Goal: Check status: Check status

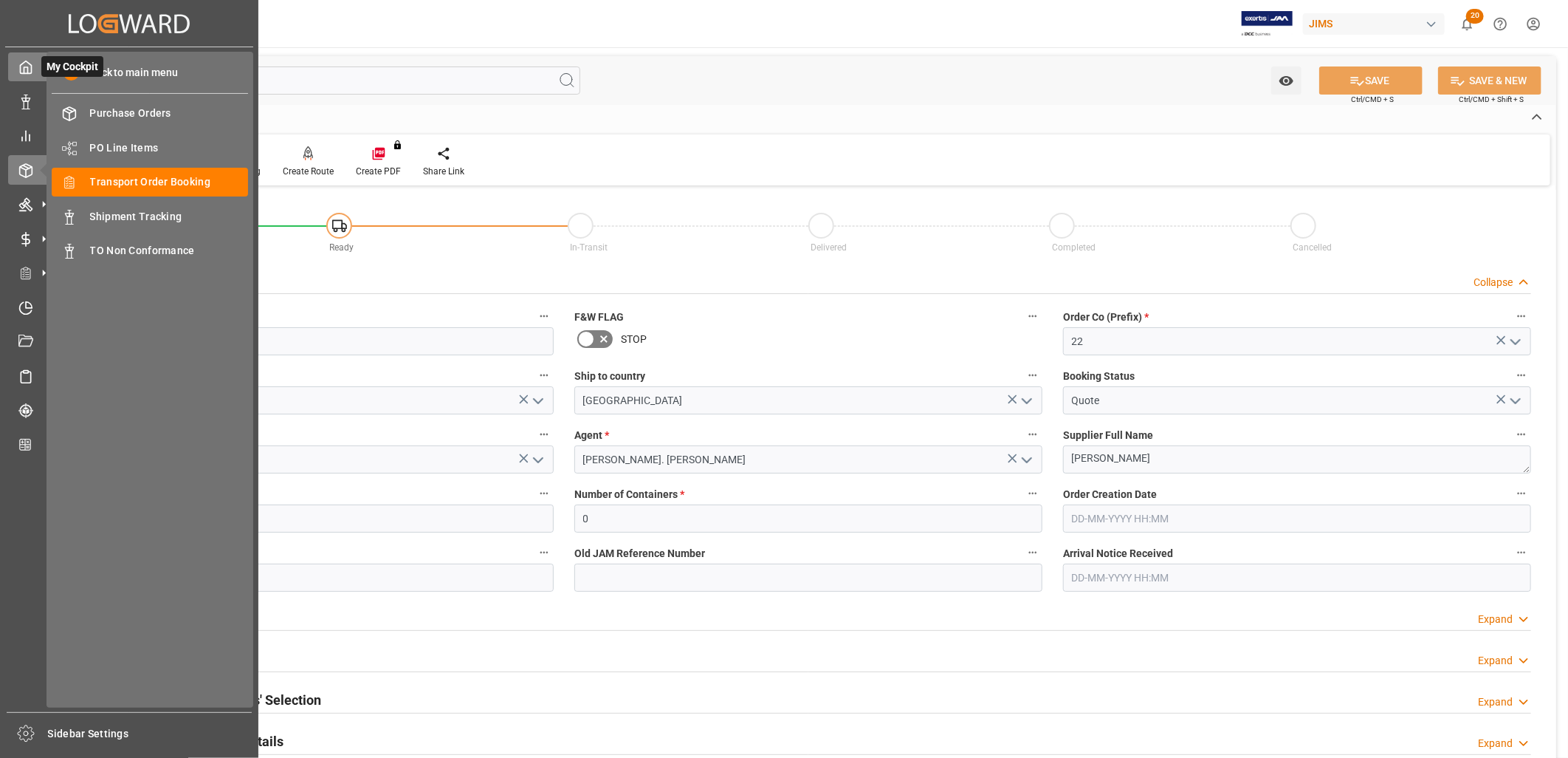
click at [21, 63] on icon at bounding box center [25, 67] width 15 height 15
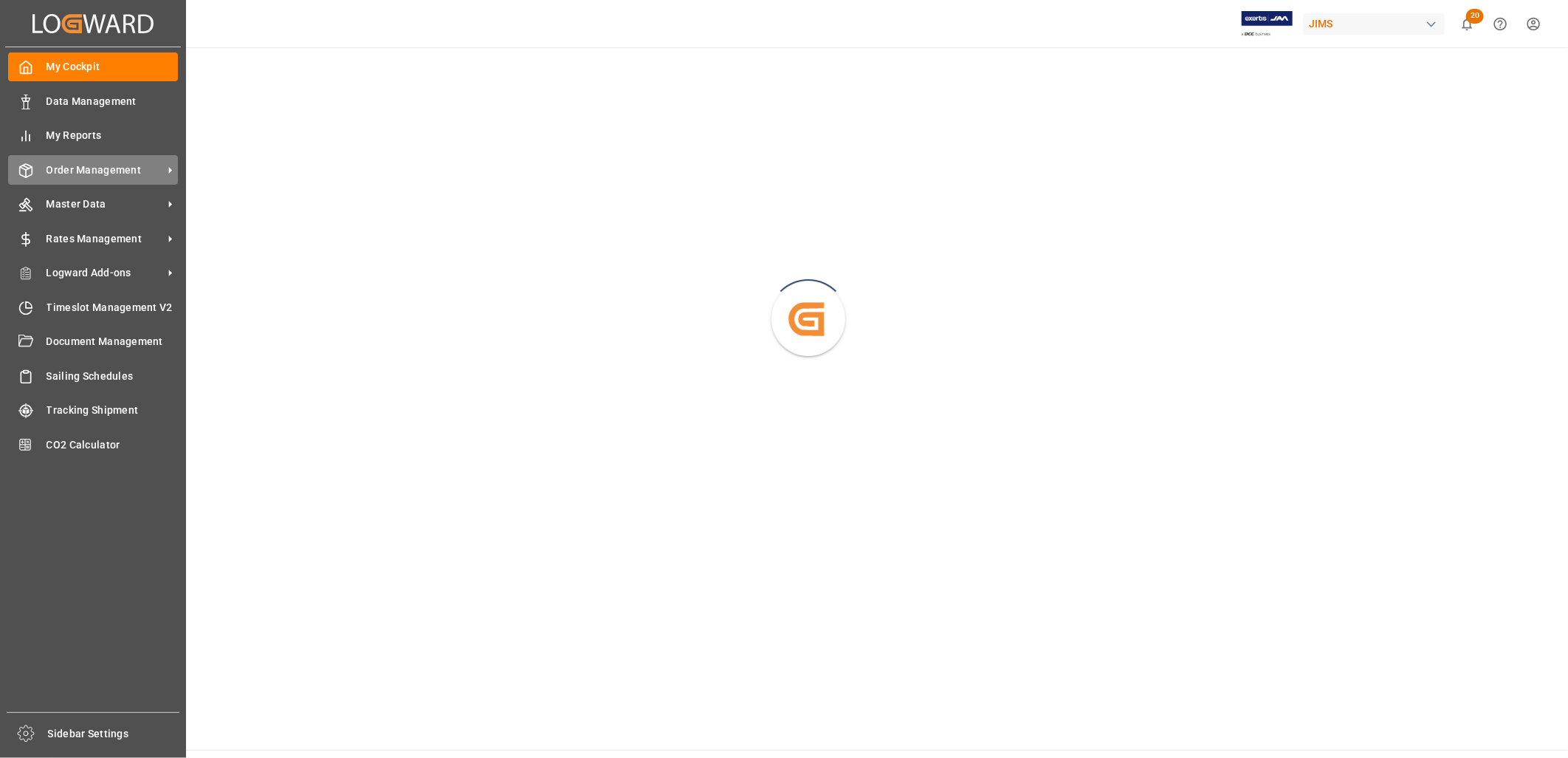
click at [81, 164] on span "Order Management" at bounding box center [105, 170] width 117 height 16
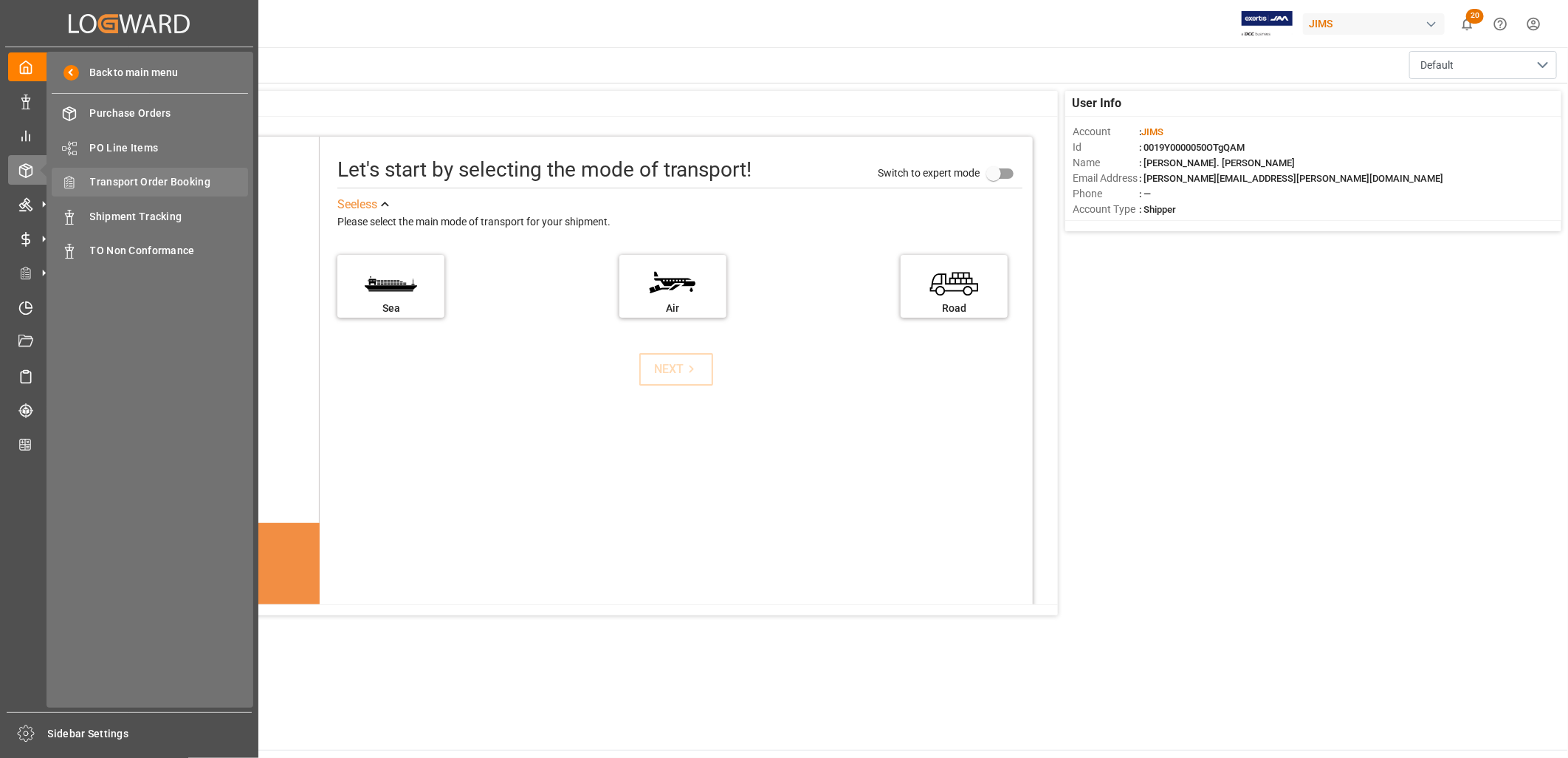
click at [188, 179] on span "Transport Order Booking" at bounding box center [170, 182] width 159 height 16
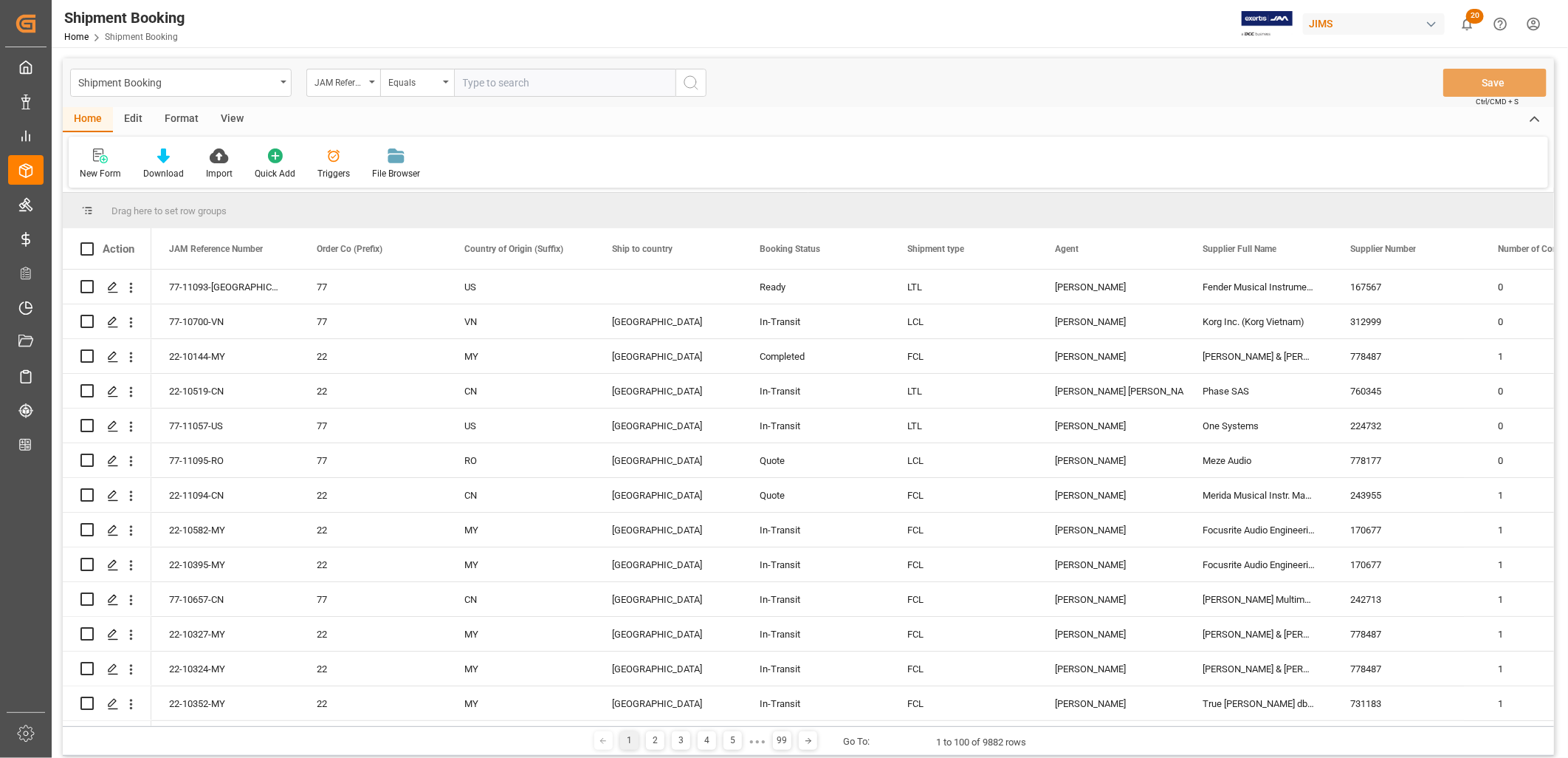
click at [468, 81] on input "text" at bounding box center [564, 82] width 221 height 28
type input "22-10493-CN"
click at [687, 82] on icon "search button" at bounding box center [691, 82] width 17 height 17
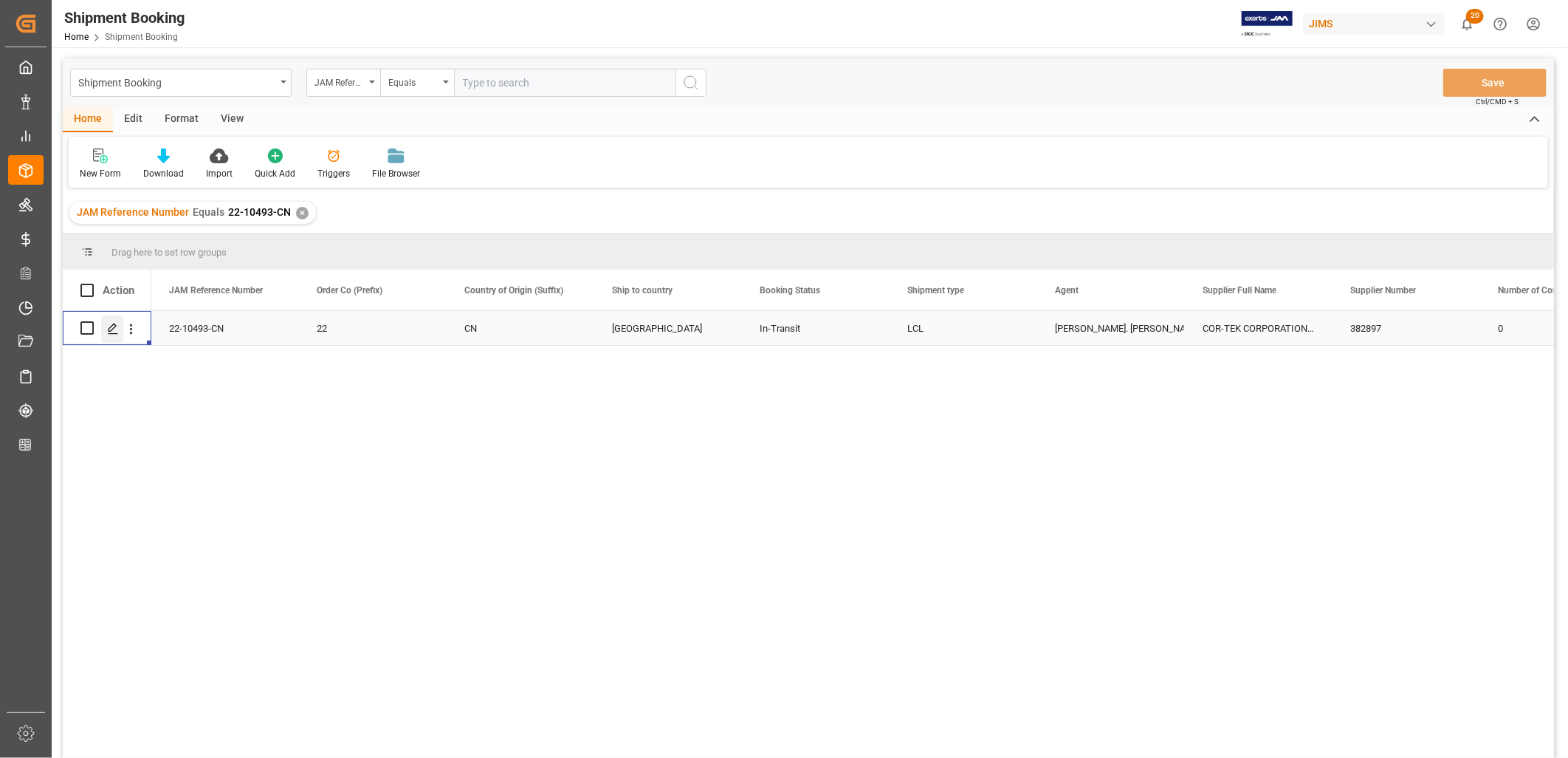
click at [115, 327] on icon "Press SPACE to select this row." at bounding box center [113, 328] width 12 height 12
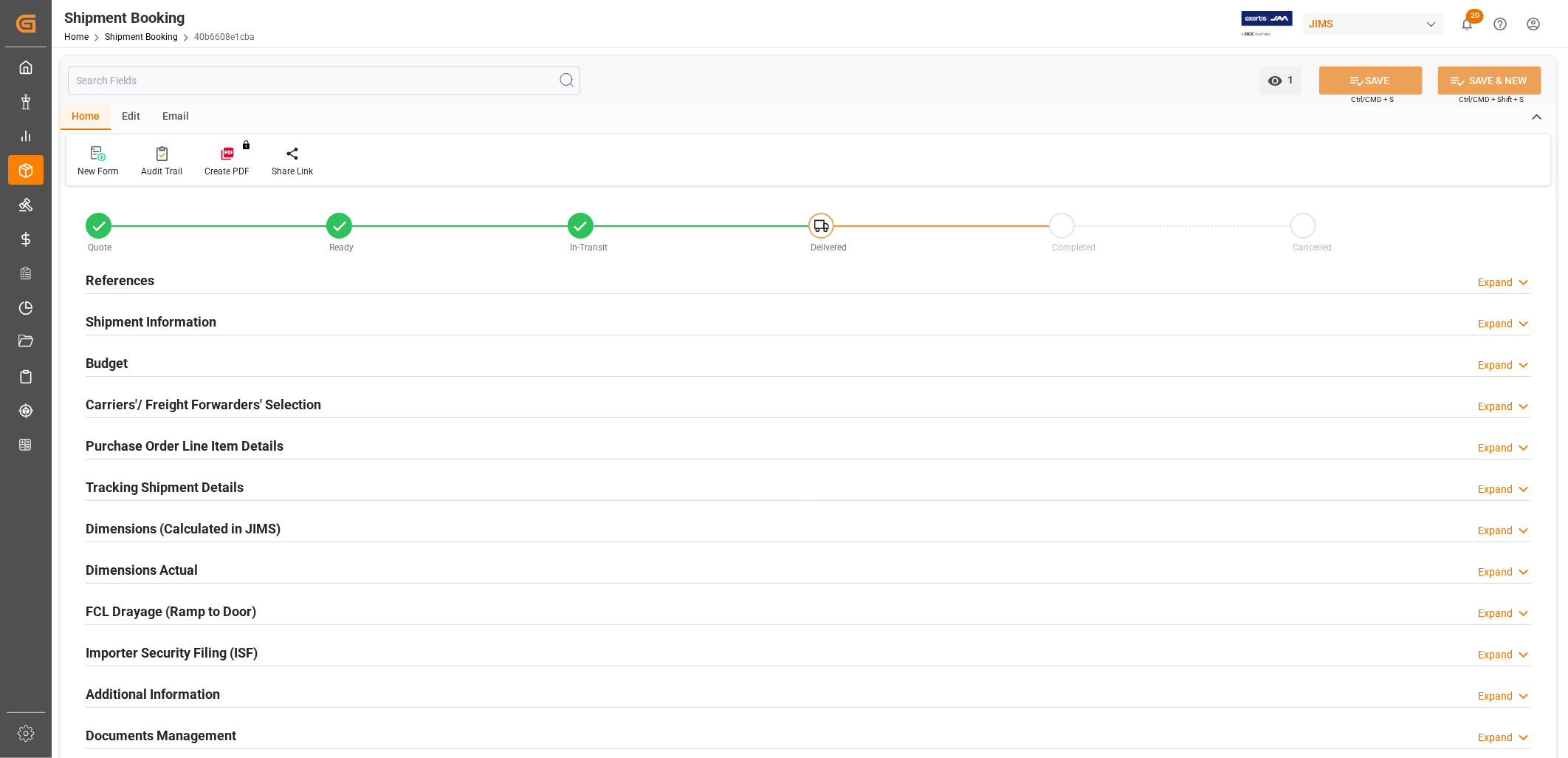
type input "6"
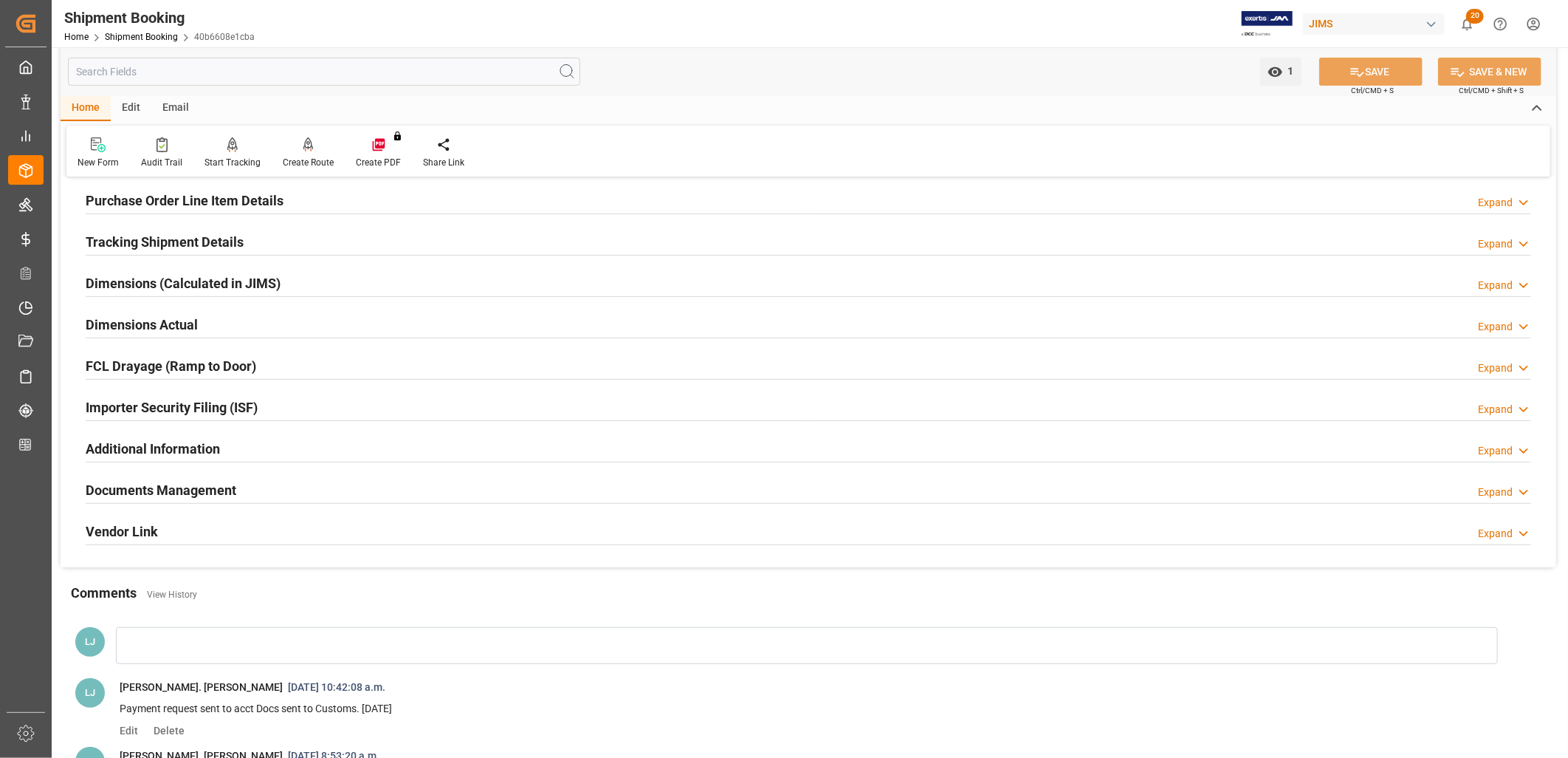
scroll to position [246, 0]
click at [203, 488] on h2 "Documents Management" at bounding box center [161, 488] width 151 height 20
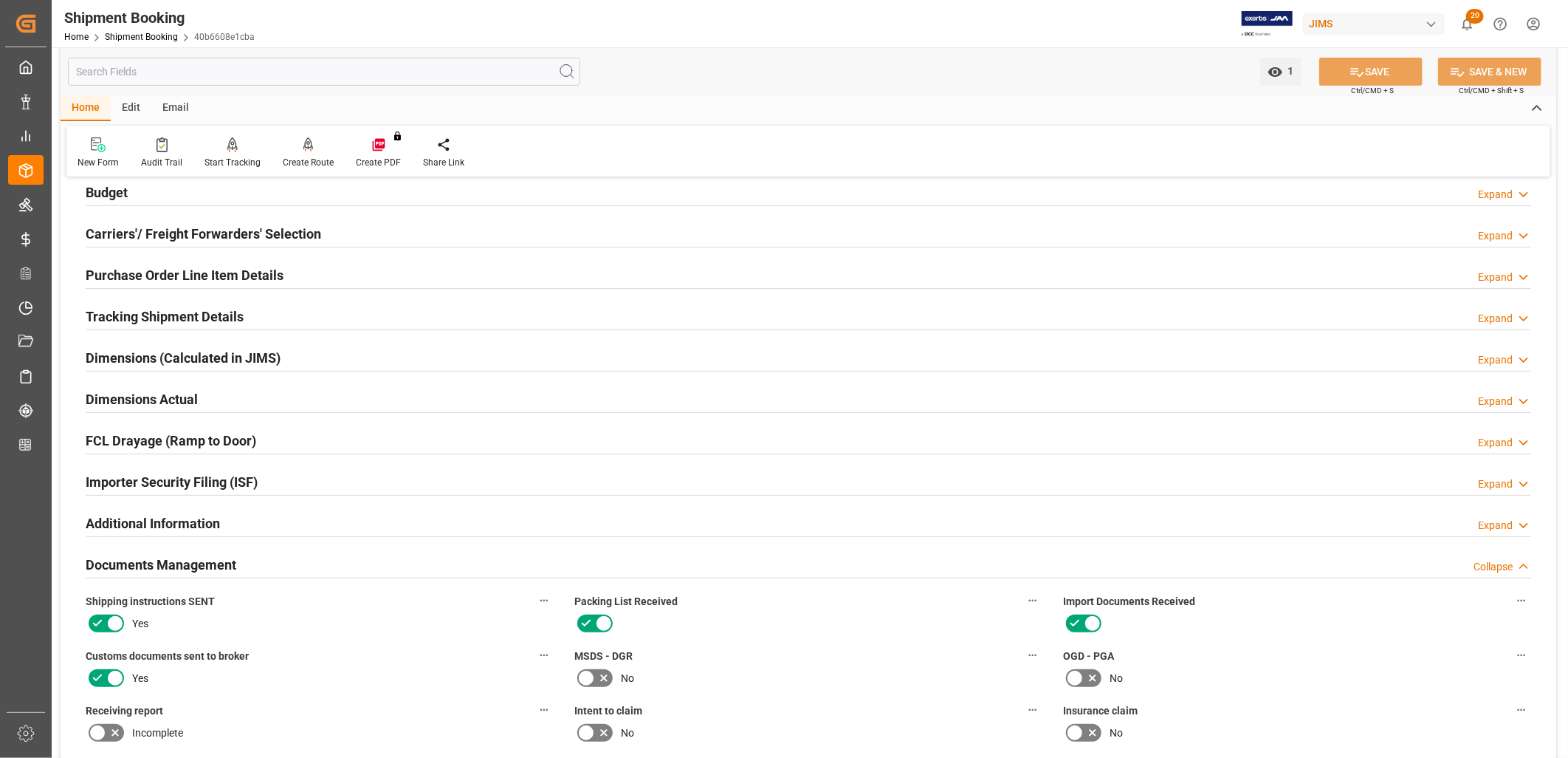
scroll to position [164, 0]
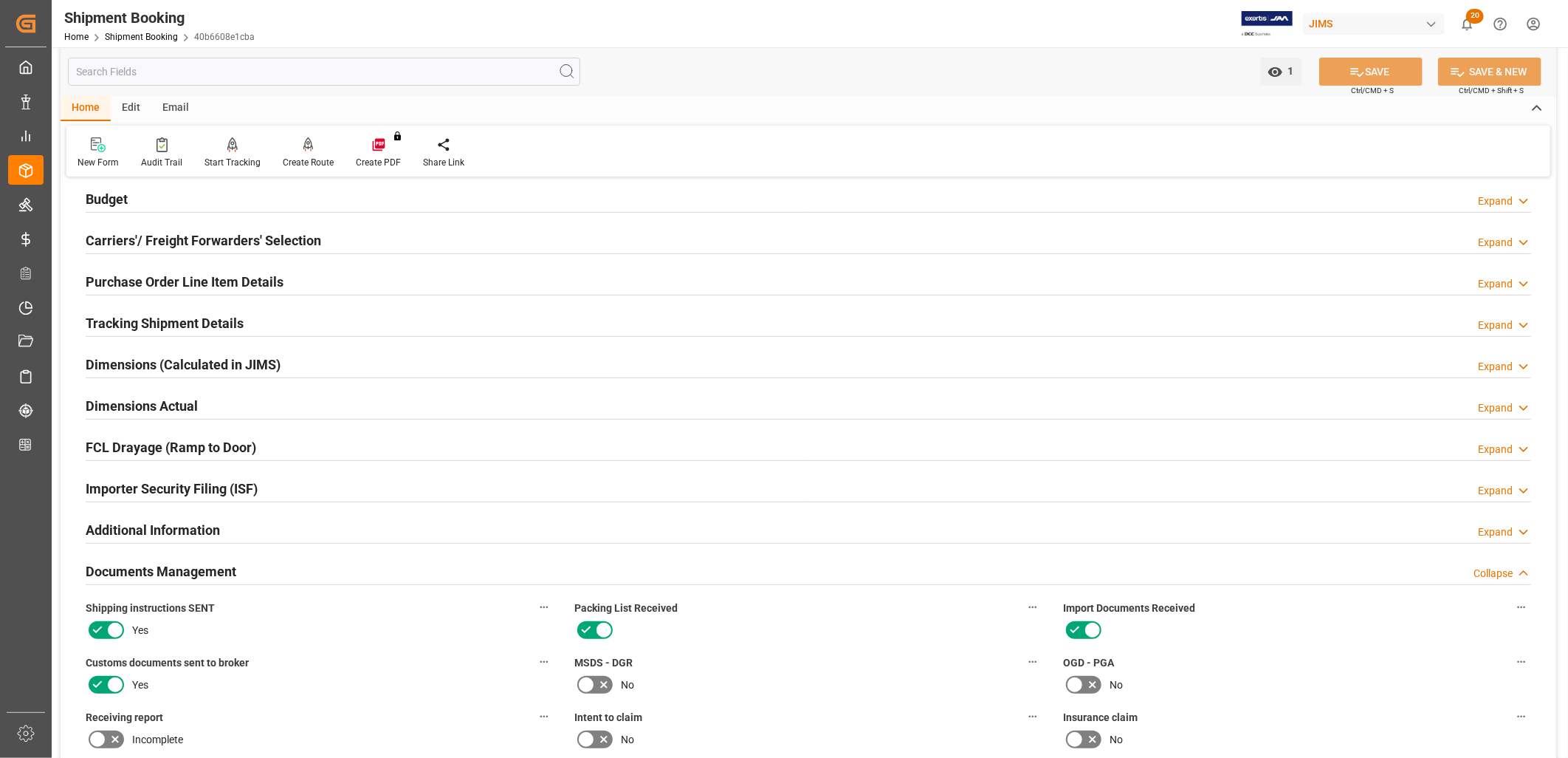
click at [223, 281] on h2 "Purchase Order Line Item Details" at bounding box center [185, 281] width 198 height 20
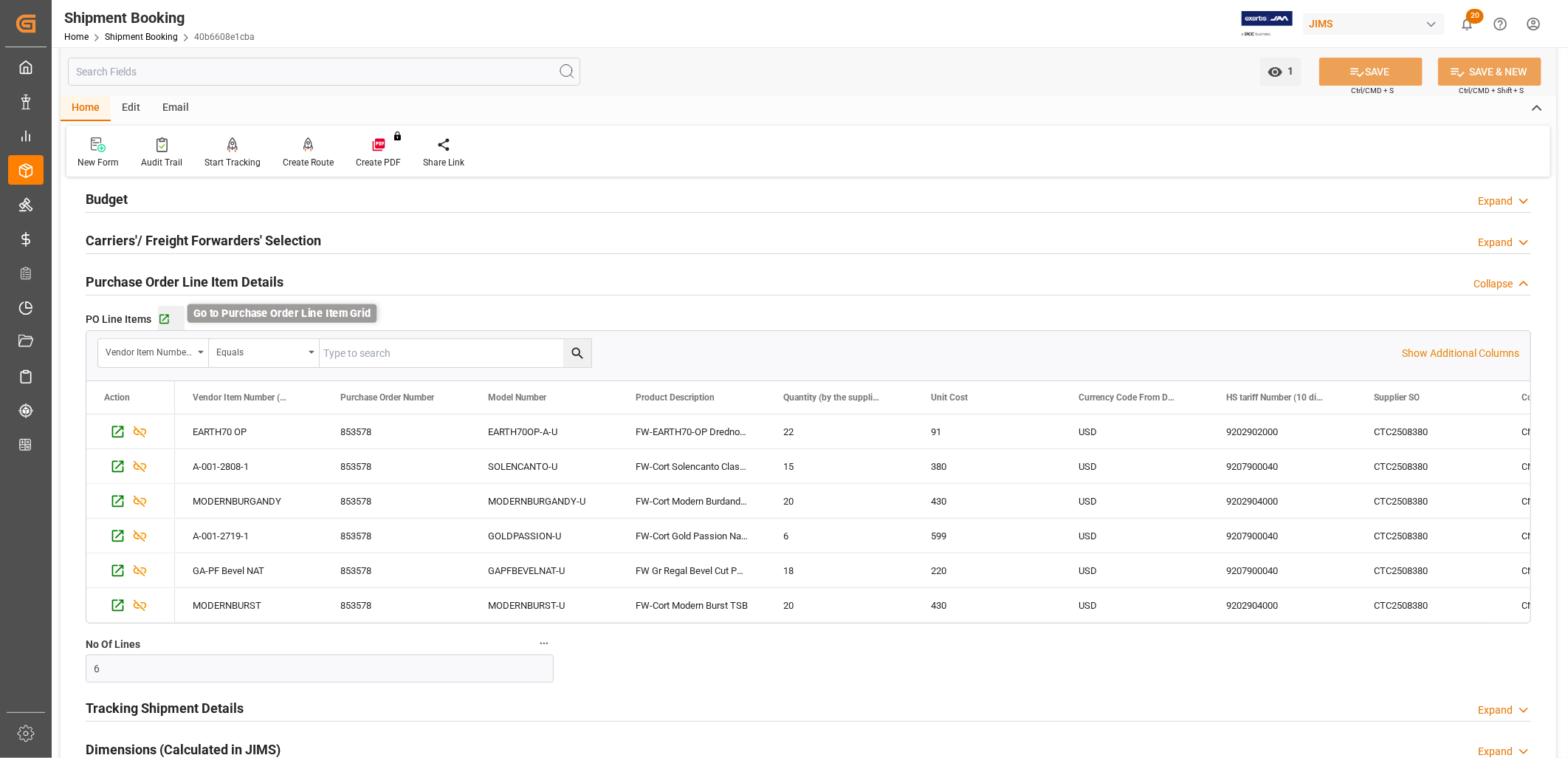
click at [166, 320] on icon "button" at bounding box center [164, 320] width 13 height 13
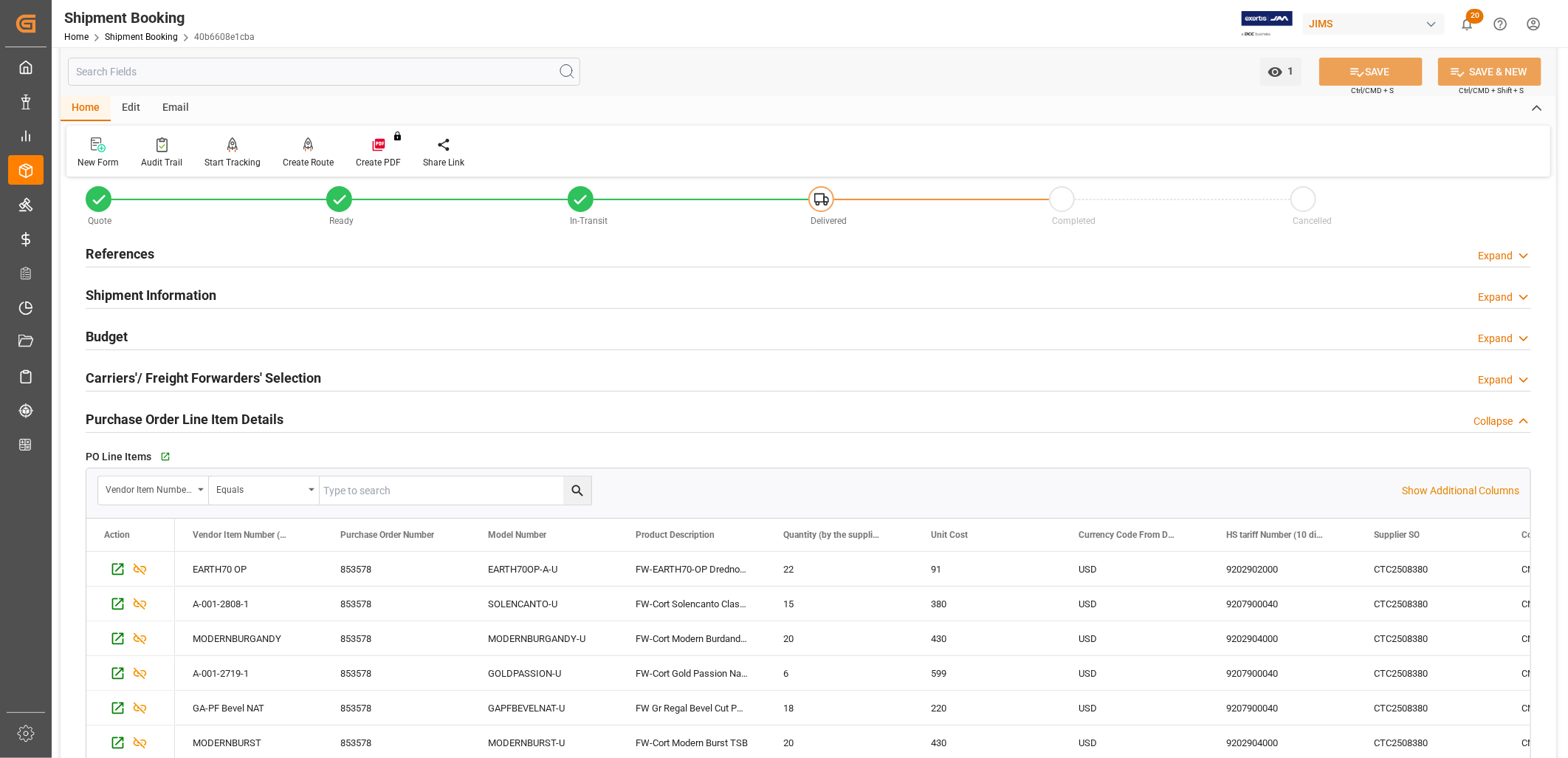
scroll to position [0, 0]
